Goal: Task Accomplishment & Management: Manage account settings

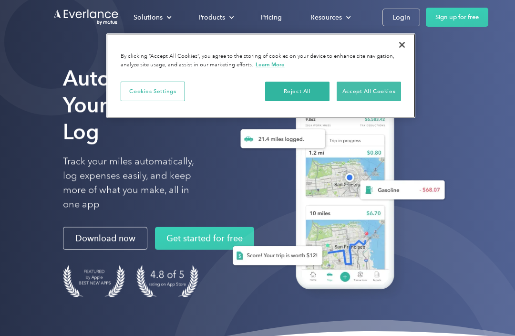
click at [358, 94] on button "Accept All Cookies" at bounding box center [368, 91] width 64 height 20
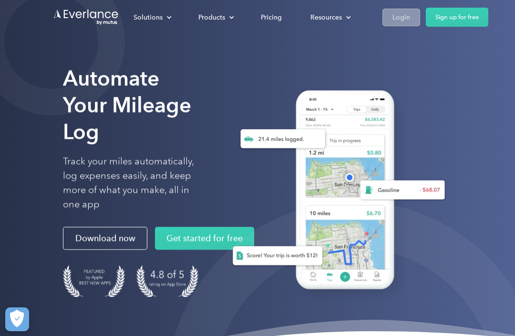
click at [413, 20] on link "Login" at bounding box center [401, 18] width 38 height 18
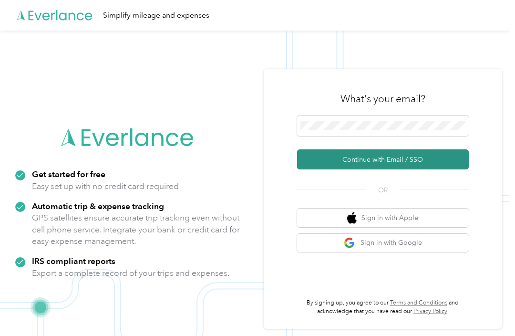
click at [366, 169] on button "Continue with Email / SSO" at bounding box center [383, 159] width 172 height 20
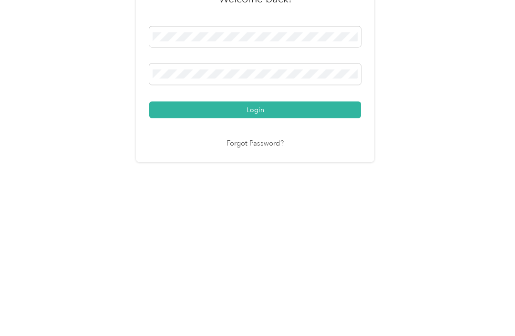
click at [257, 220] on button "Login" at bounding box center [255, 228] width 212 height 17
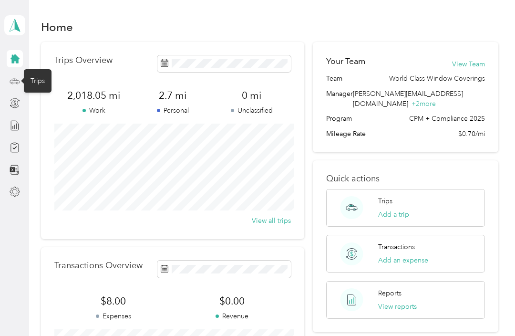
click at [11, 81] on icon at bounding box center [15, 81] width 10 height 10
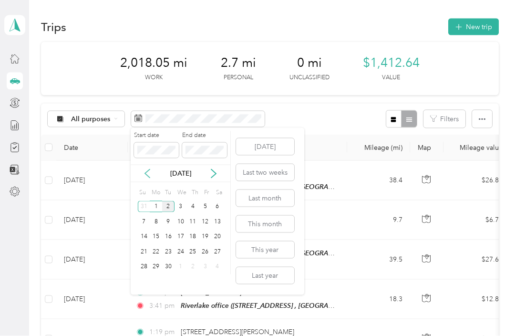
click at [147, 175] on icon at bounding box center [147, 173] width 5 height 9
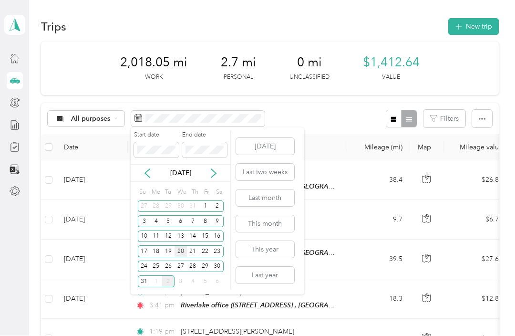
click at [177, 252] on div "20" at bounding box center [180, 251] width 12 height 12
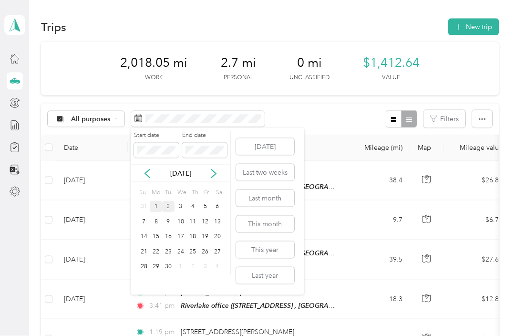
click at [158, 203] on div "1" at bounding box center [156, 207] width 12 height 12
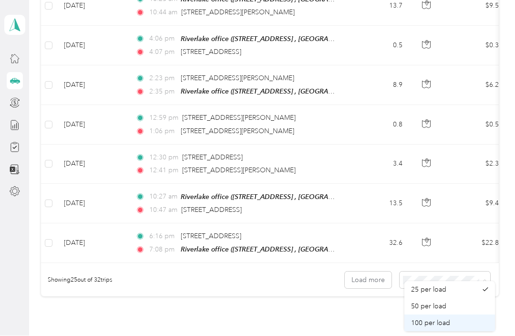
click at [446, 323] on span "100 per load" at bounding box center [430, 323] width 39 height 8
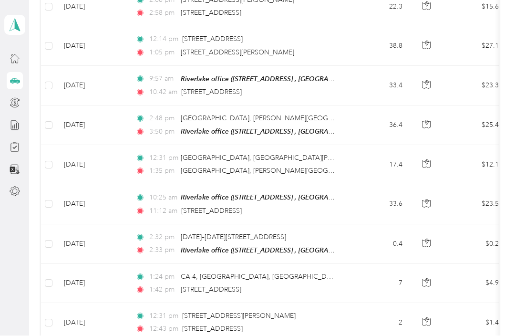
scroll to position [487, 0]
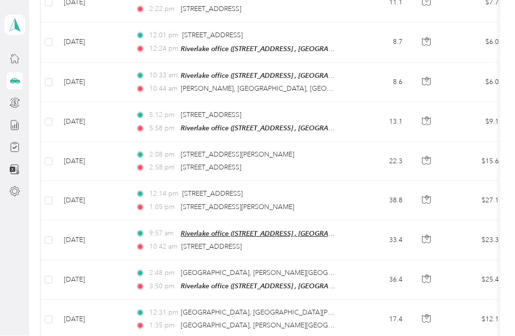
click at [291, 232] on span "Riverlake office ([STREET_ADDRESS] , [GEOGRAPHIC_DATA], [GEOGRAPHIC_DATA])" at bounding box center [309, 234] width 257 height 8
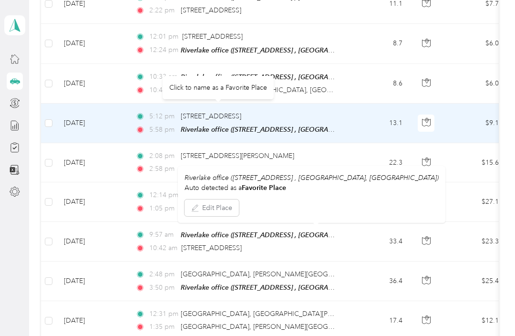
scroll to position [0, 0]
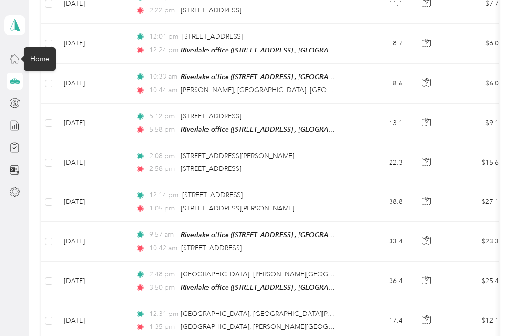
click at [16, 59] on icon at bounding box center [15, 58] width 10 height 10
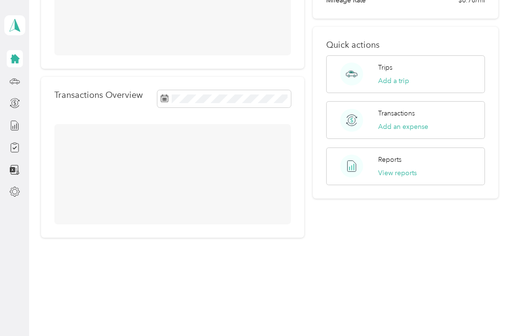
scroll to position [102, 0]
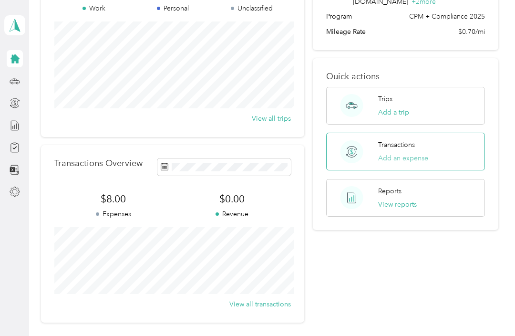
click at [401, 153] on button "Add an expense" at bounding box center [403, 158] width 50 height 10
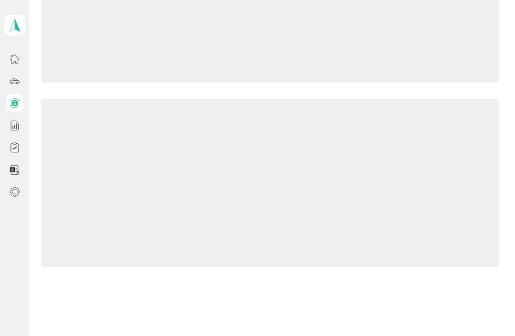
scroll to position [68, 0]
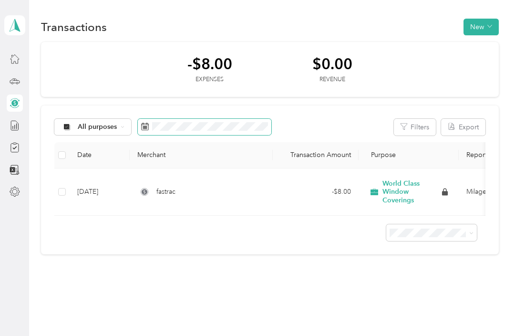
click at [192, 131] on span at bounding box center [204, 127] width 133 height 16
click at [122, 127] on icon at bounding box center [122, 126] width 2 height 1
click at [122, 182] on li "World Class Window Coverings" at bounding box center [118, 177] width 129 height 17
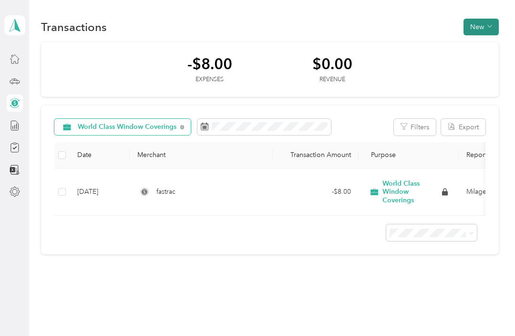
click at [490, 30] on button "New" at bounding box center [480, 27] width 35 height 17
click at [488, 43] on span "Expense" at bounding box center [483, 45] width 26 height 10
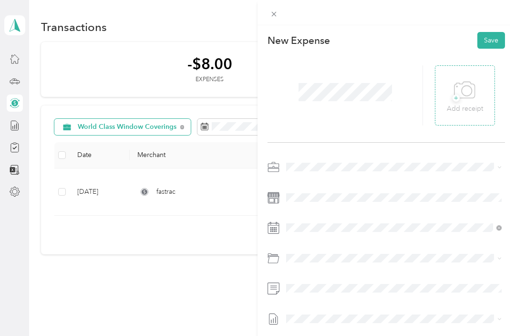
click at [457, 97] on span "+" at bounding box center [455, 97] width 7 height 7
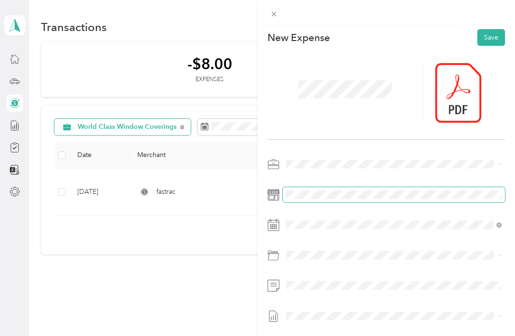
scroll to position [2, 0]
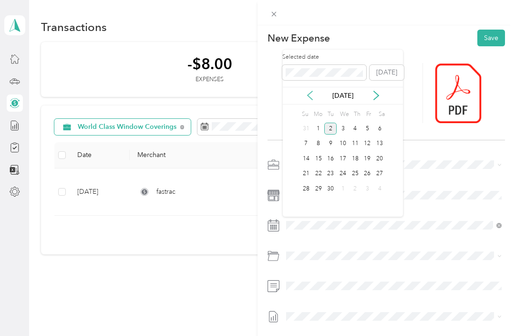
click at [313, 96] on icon at bounding box center [310, 96] width 10 height 10
click at [341, 185] on div "27" at bounding box center [342, 189] width 12 height 12
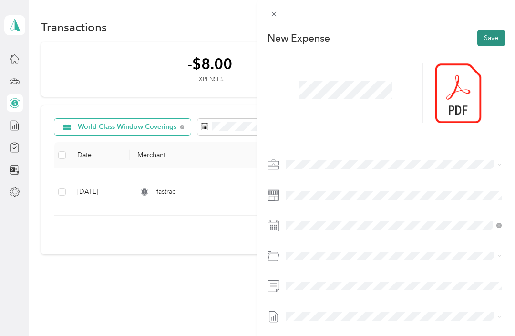
click at [493, 40] on button "Save" at bounding box center [491, 38] width 28 height 17
drag, startPoint x: 328, startPoint y: 199, endPoint x: 0, endPoint y: 0, distance: 384.7
click at [493, 39] on button "Save" at bounding box center [491, 38] width 28 height 17
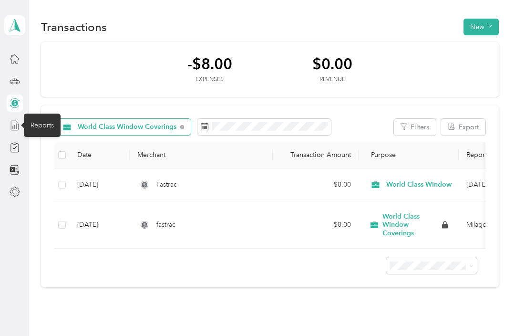
click at [16, 127] on icon at bounding box center [15, 125] width 10 height 10
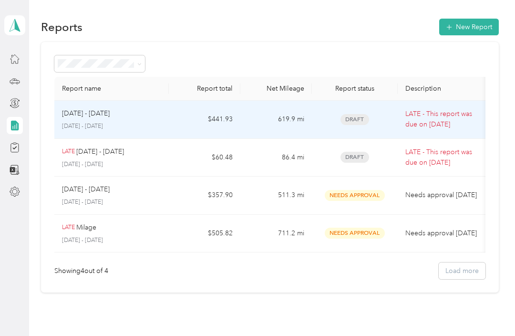
click at [198, 129] on td "$441.93" at bounding box center [204, 120] width 71 height 38
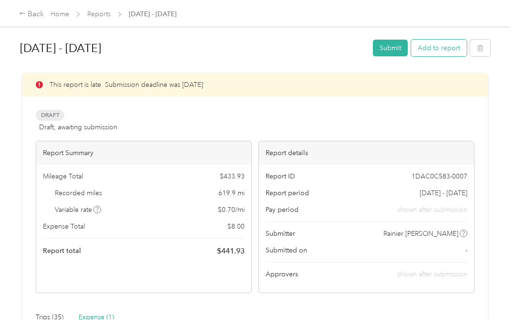
click at [442, 51] on button "Add to report" at bounding box center [439, 48] width 56 height 17
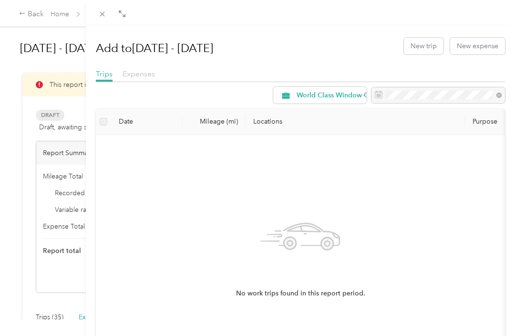
click at [145, 75] on span "Expenses" at bounding box center [138, 73] width 32 height 9
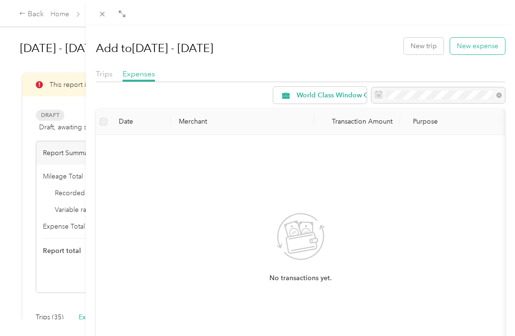
click at [470, 45] on button "New expense" at bounding box center [477, 46] width 55 height 17
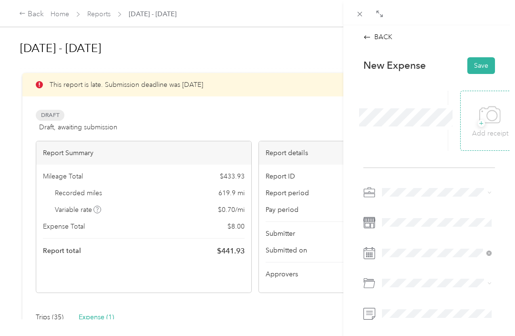
click at [482, 123] on span "+" at bounding box center [481, 123] width 7 height 7
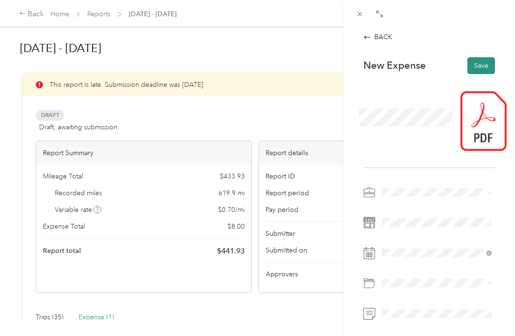
drag, startPoint x: 410, startPoint y: 217, endPoint x: 481, endPoint y: 65, distance: 167.8
click at [481, 65] on button "Save" at bounding box center [481, 65] width 28 height 17
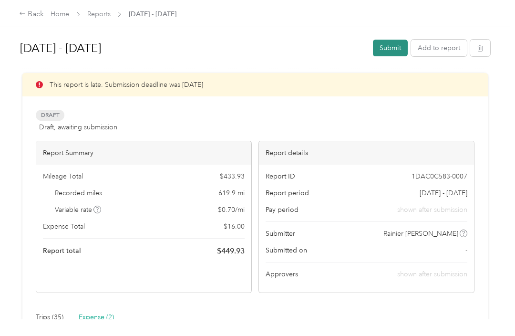
click at [390, 47] on button "Submit" at bounding box center [390, 48] width 35 height 17
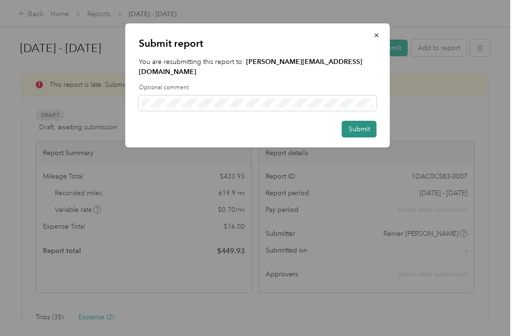
click at [363, 125] on button "Submit" at bounding box center [359, 129] width 35 height 17
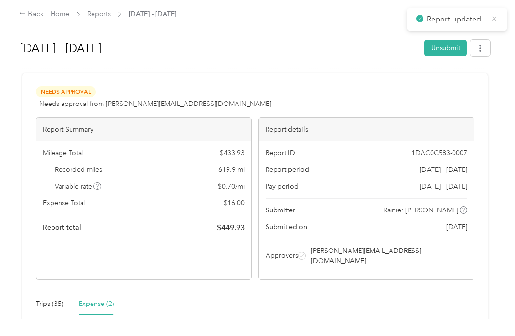
click at [495, 20] on icon at bounding box center [493, 18] width 7 height 9
